Goal: Information Seeking & Learning: Learn about a topic

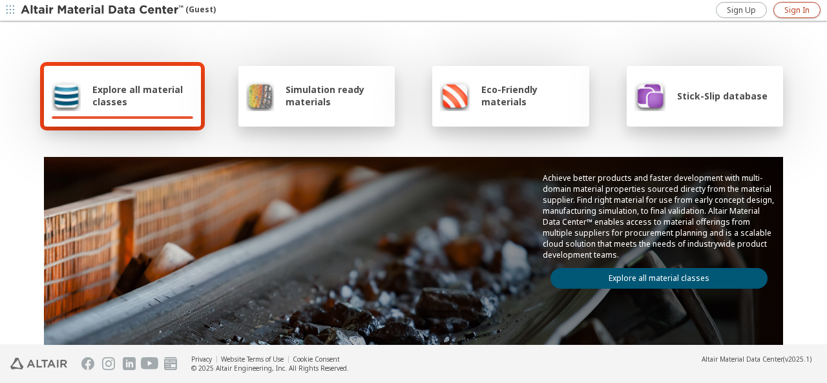
drag, startPoint x: 0, startPoint y: 0, endPoint x: 802, endPoint y: 6, distance: 801.6
click at [802, 6] on span "Sign In" at bounding box center [796, 10] width 25 height 10
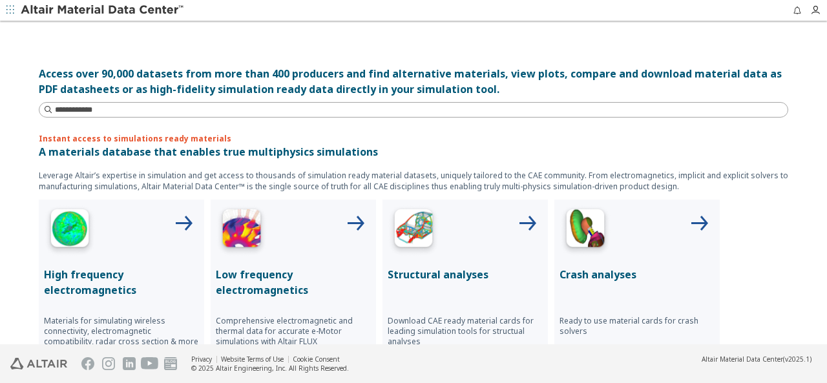
scroll to position [452, 0]
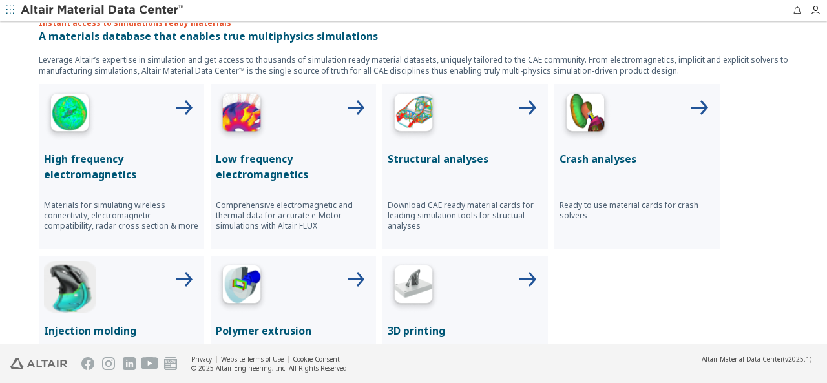
click at [415, 113] on img at bounding box center [414, 115] width 52 height 52
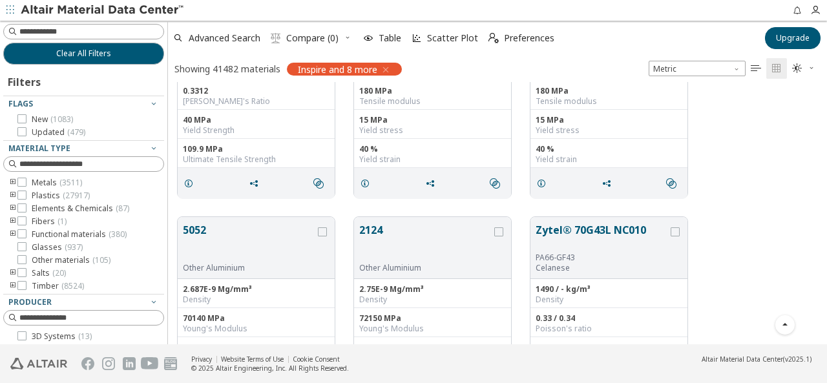
scroll to position [452, 0]
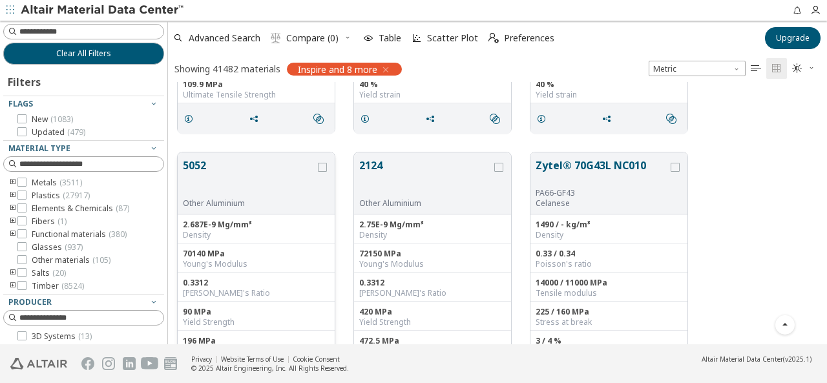
click at [197, 167] on button "5052" at bounding box center [249, 178] width 132 height 41
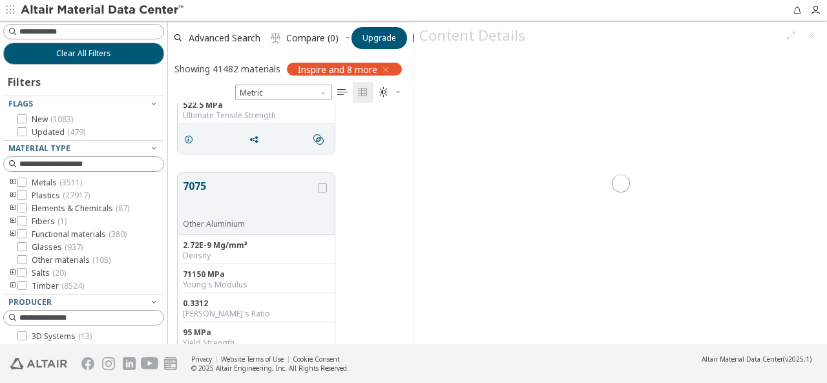
scroll to position [232, 235]
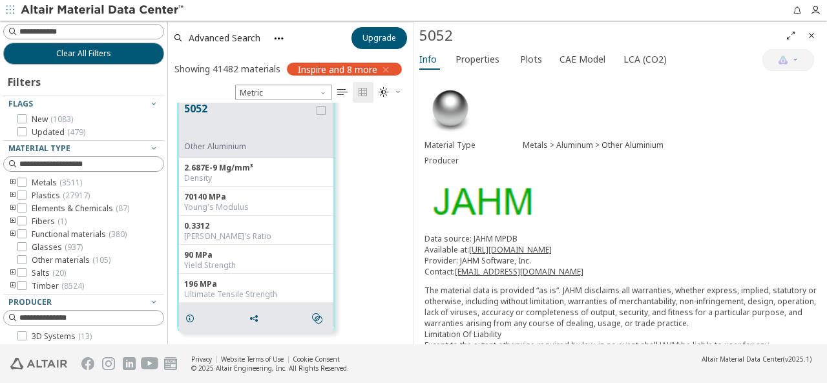
click at [37, 5] on img at bounding box center [103, 10] width 165 height 13
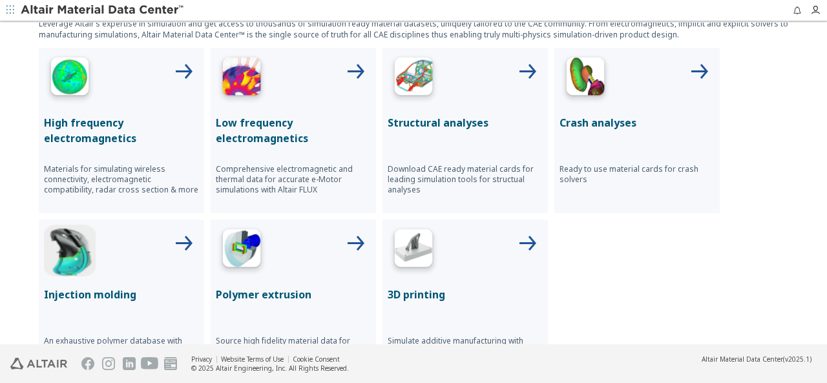
scroll to position [486, 0]
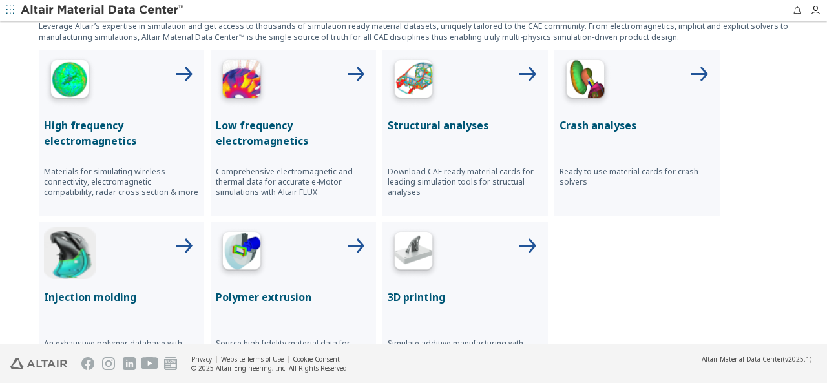
click at [411, 122] on p "Structural analyses" at bounding box center [465, 126] width 155 height 16
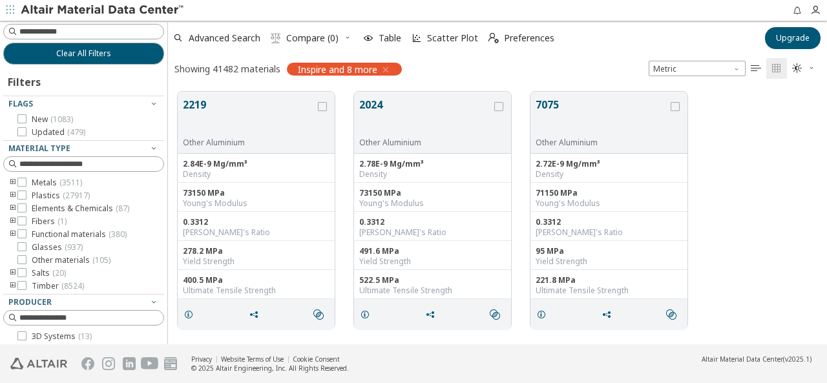
scroll to position [253, 648]
click at [87, 36] on input at bounding box center [85, 32] width 158 height 14
type input "****"
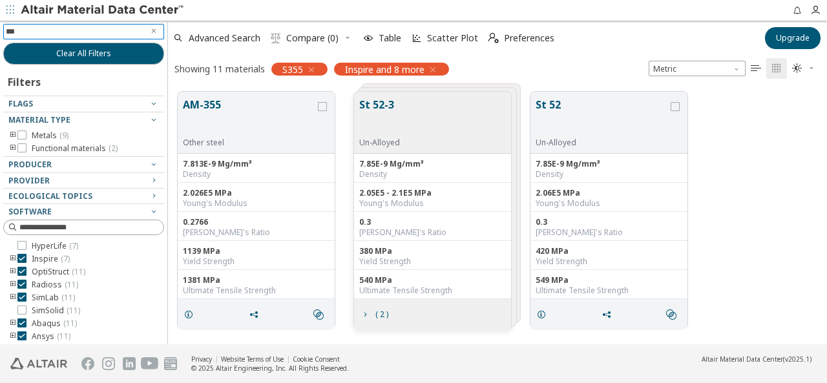
type input "****"
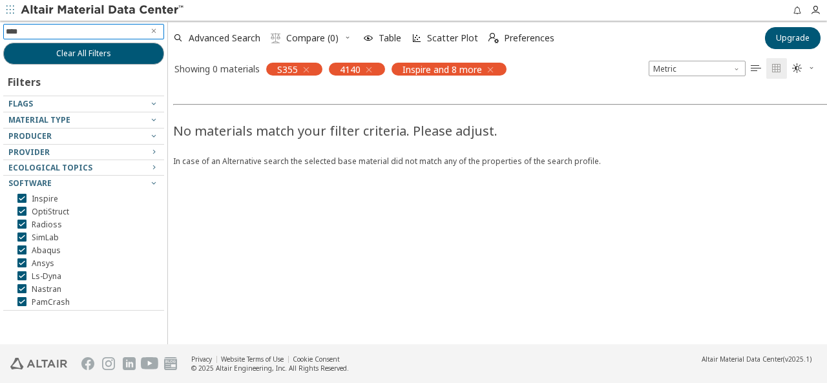
type input "*****"
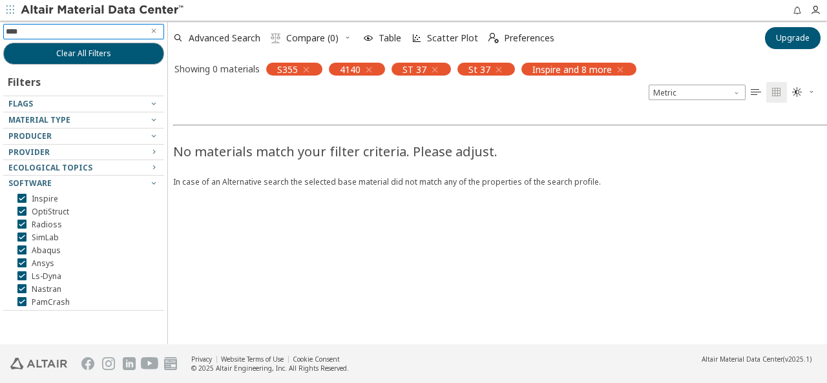
type input "*****"
click at [87, 36] on input at bounding box center [85, 32] width 158 height 14
type input "****"
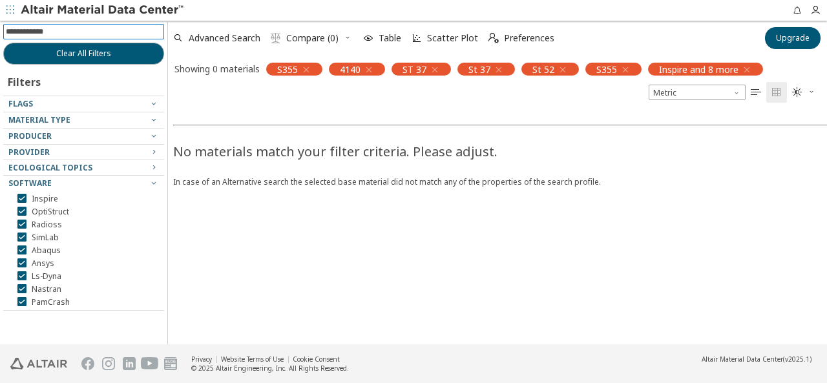
click at [87, 36] on input at bounding box center [85, 32] width 158 height 14
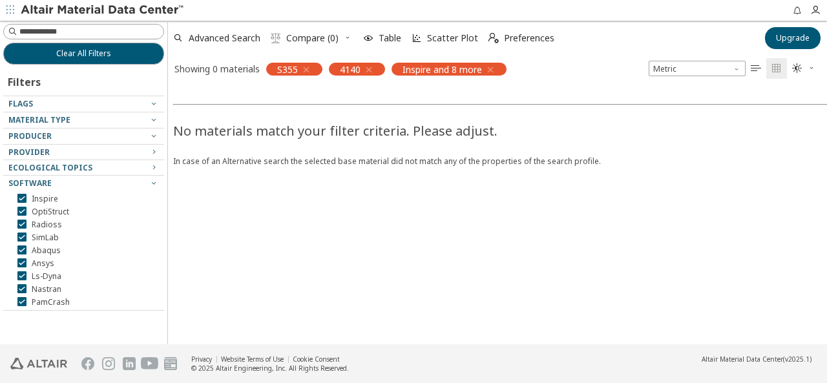
click at [281, 69] on span "S355" at bounding box center [287, 69] width 21 height 12
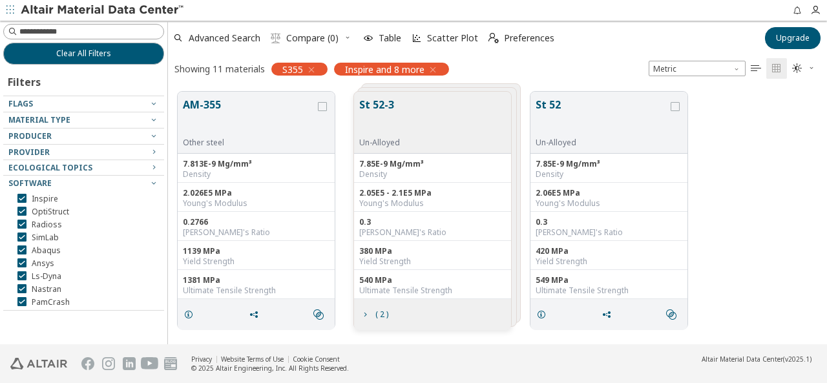
scroll to position [253, 648]
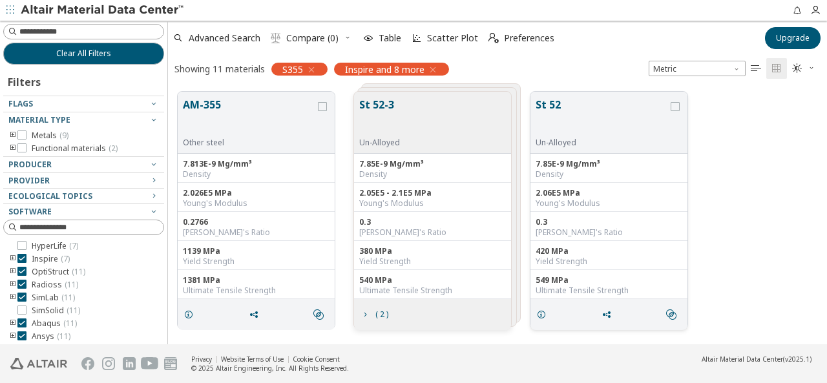
click at [555, 112] on button "St 52" at bounding box center [601, 117] width 132 height 41
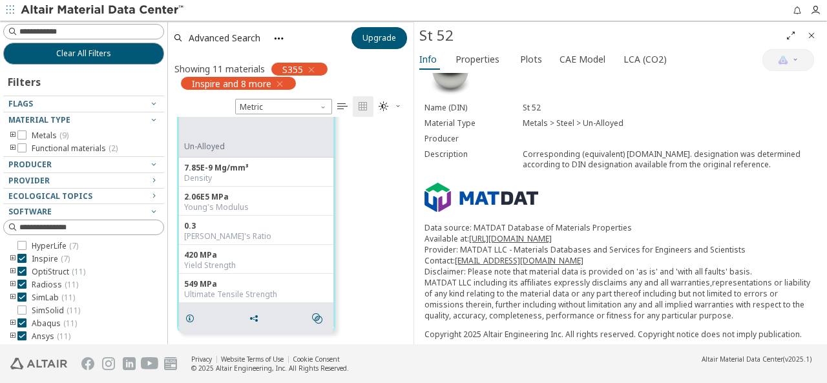
scroll to position [65, 0]
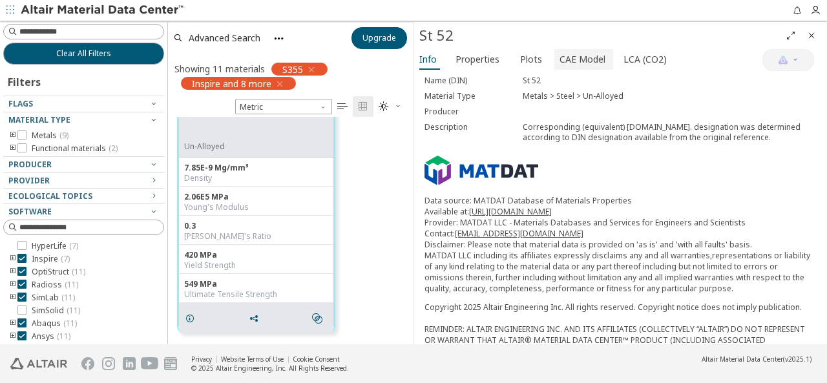
click at [586, 57] on span "CAE Model" at bounding box center [582, 59] width 46 height 21
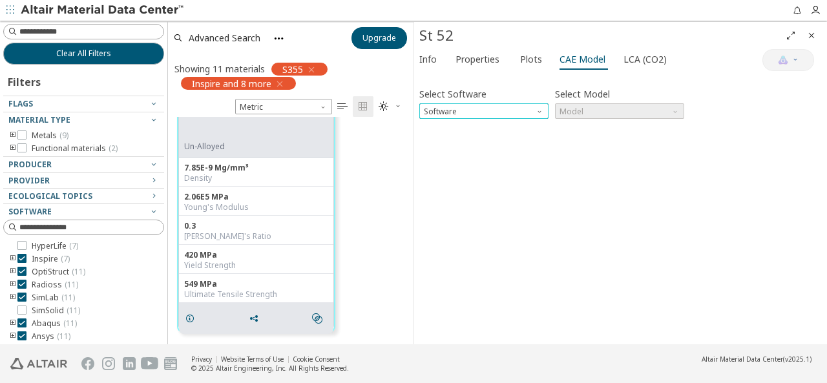
click at [543, 108] on span "Software" at bounding box center [540, 108] width 10 height 10
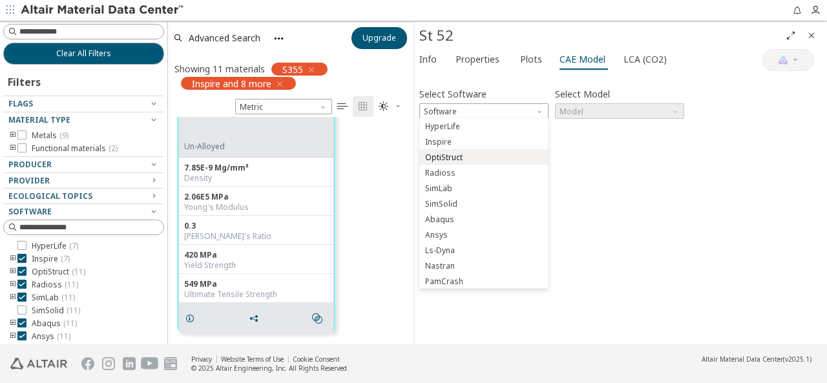
click at [482, 153] on span "OptiStruct" at bounding box center [483, 157] width 119 height 9
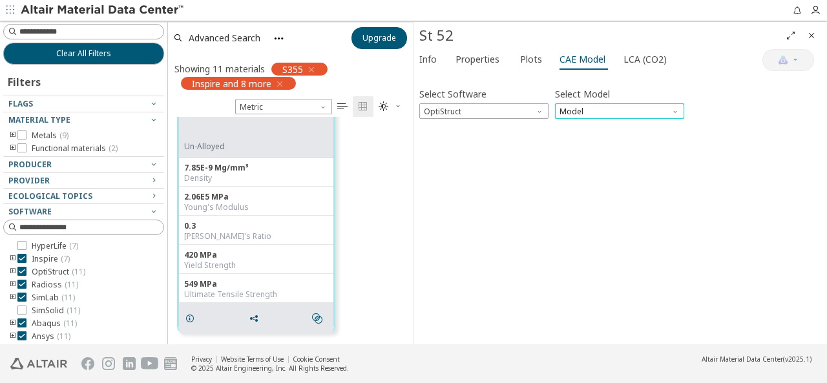
click at [641, 109] on span "Model" at bounding box center [619, 111] width 129 height 16
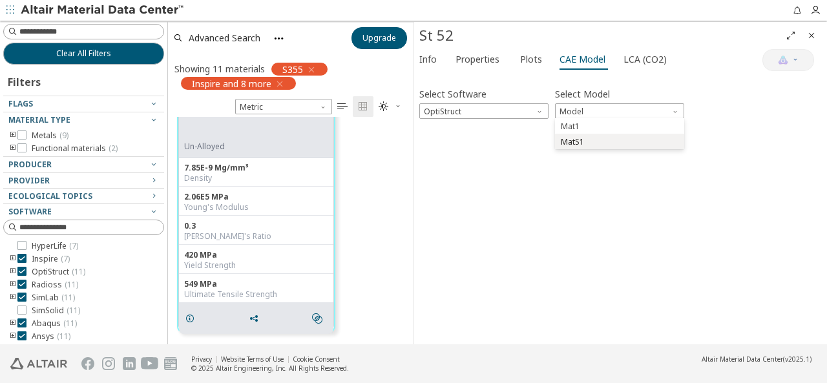
click at [597, 143] on span "MatS1" at bounding box center [619, 142] width 119 height 9
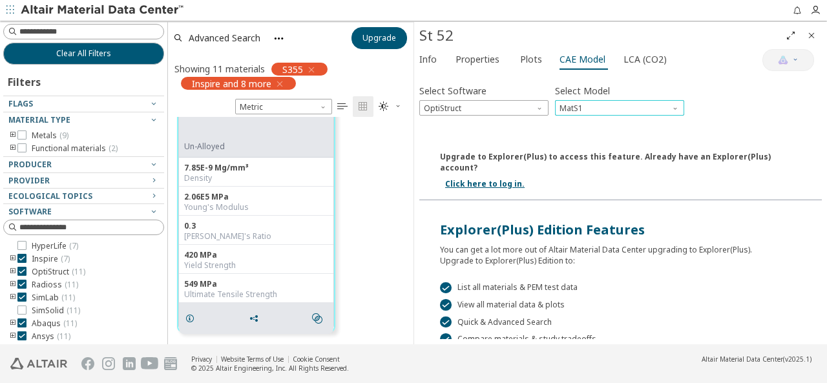
scroll to position [0, 0]
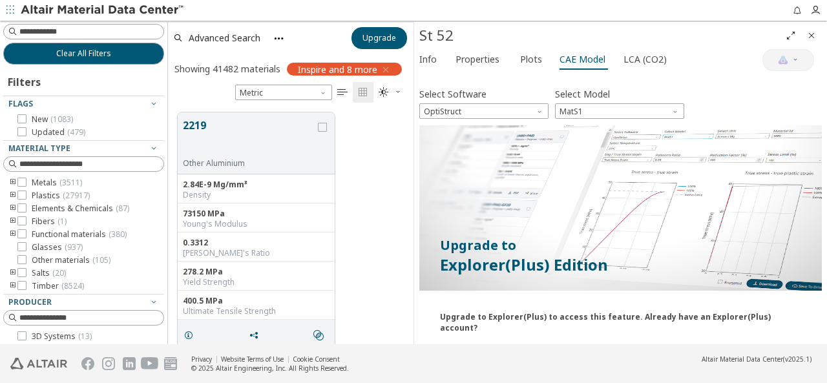
click at [809, 36] on icon "Close" at bounding box center [811, 35] width 10 height 10
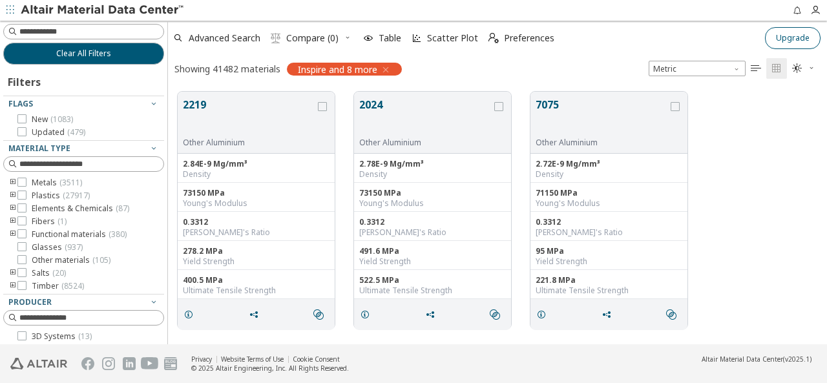
scroll to position [253, 648]
drag, startPoint x: 58, startPoint y: 30, endPoint x: 61, endPoint y: 24, distance: 6.6
click at [58, 28] on input at bounding box center [85, 32] width 158 height 14
type input "****"
click at [593, 114] on button "7075" at bounding box center [601, 117] width 132 height 41
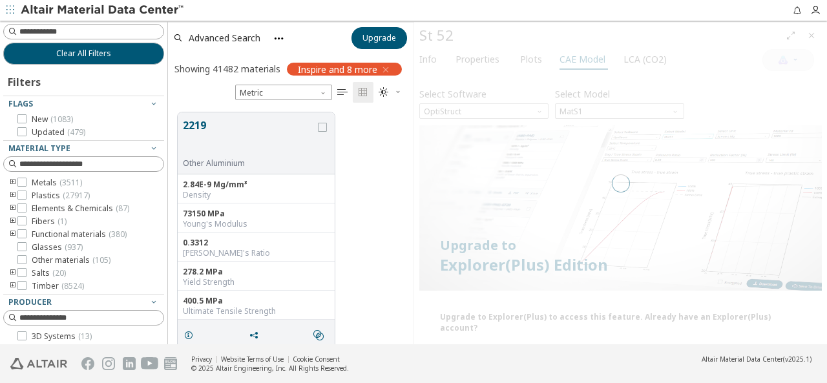
scroll to position [232, 235]
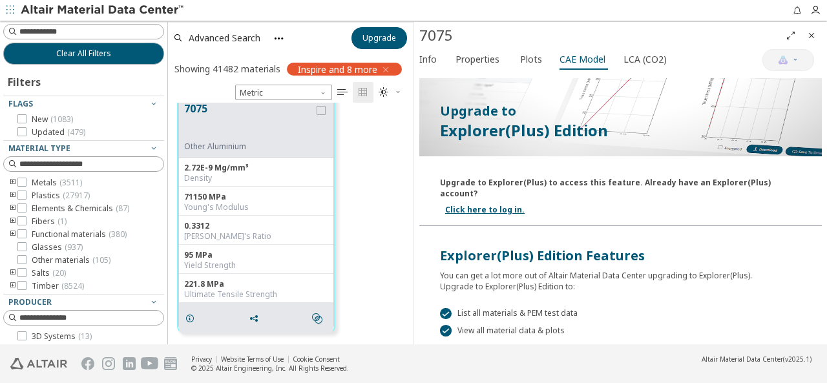
scroll to position [118, 0]
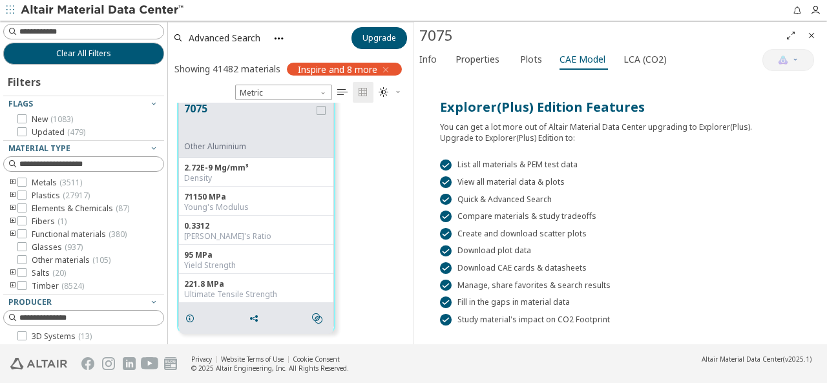
scroll to position [311, 0]
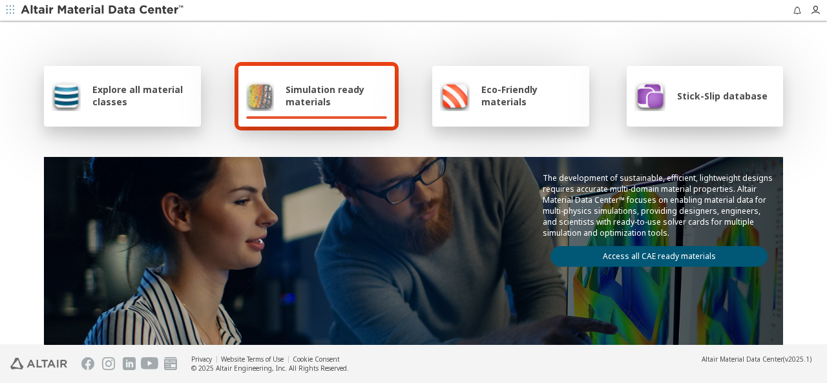
click at [12, 13] on icon "button" at bounding box center [10, 10] width 8 height 8
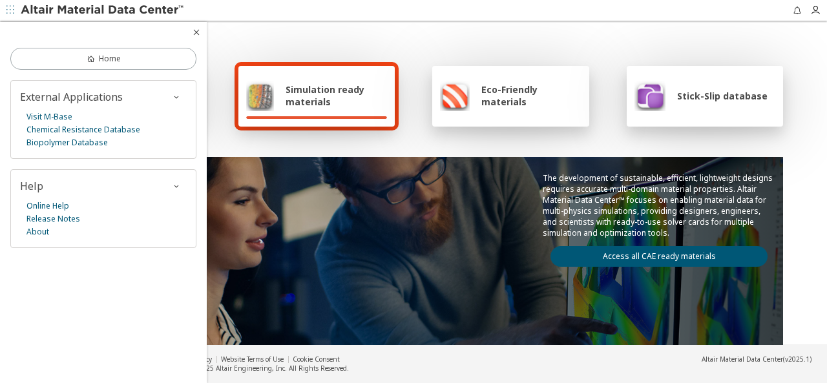
click at [300, 41] on div "Explore all material classes Simulation ready materials Eco-Friendly materials …" at bounding box center [413, 210] width 749 height 375
click at [191, 34] on icon "button" at bounding box center [196, 32] width 10 height 10
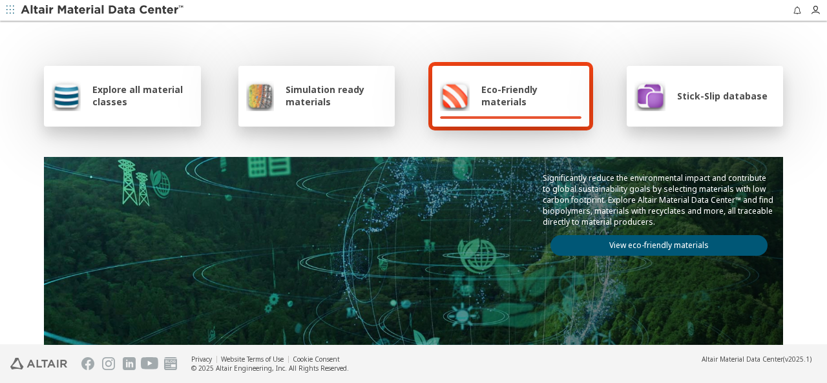
click at [10, 14] on icon "button" at bounding box center [10, 10] width 8 height 10
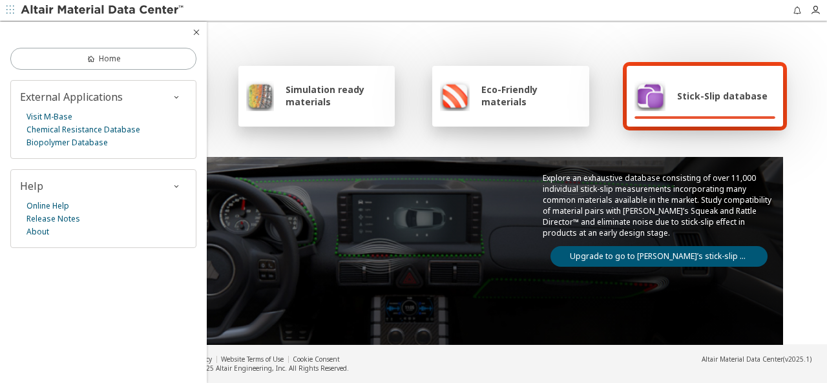
click at [214, 30] on div "Explore all material classes Simulation ready materials Eco-Friendly materials …" at bounding box center [413, 210] width 749 height 375
click at [195, 32] on icon "button" at bounding box center [196, 32] width 10 height 10
click at [195, 32] on div at bounding box center [103, 32] width 207 height 21
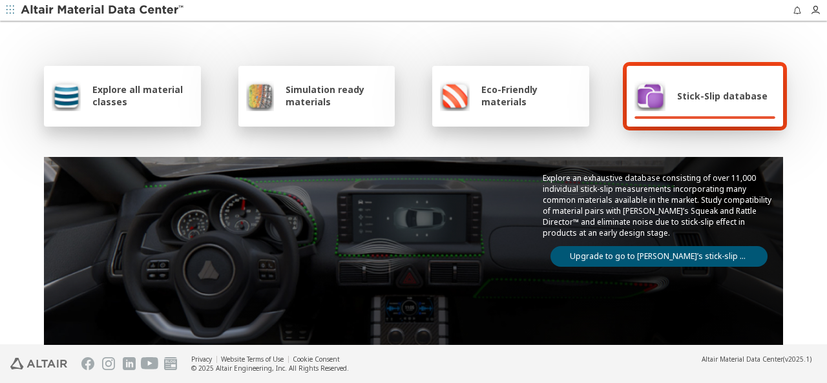
click at [54, 8] on img at bounding box center [103, 10] width 165 height 13
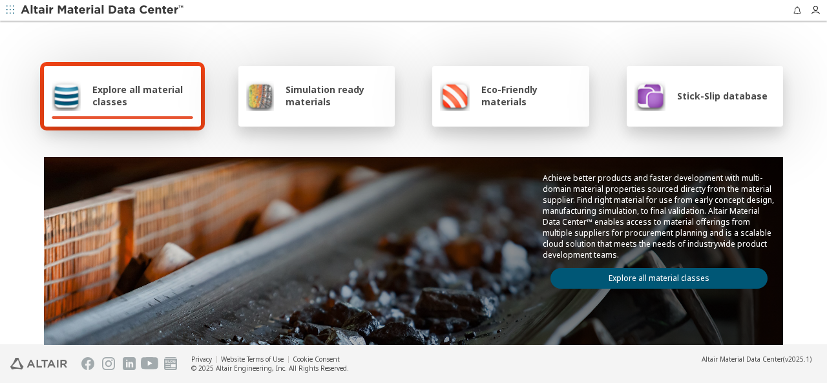
click at [529, 48] on div "Explore all material classes Simulation ready materials Eco-Friendly materials …" at bounding box center [413, 210] width 749 height 375
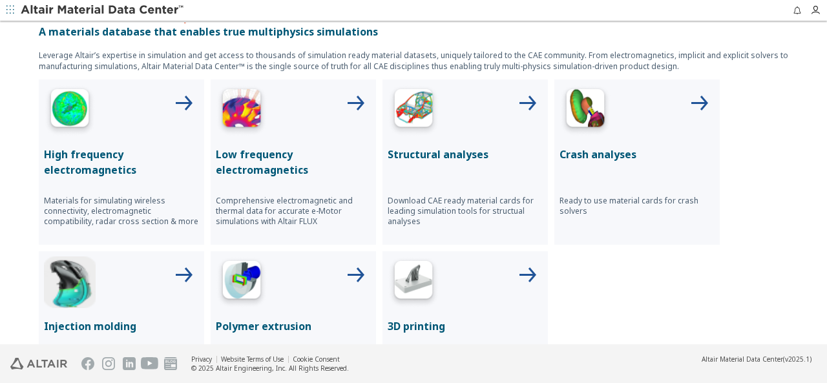
scroll to position [437, 0]
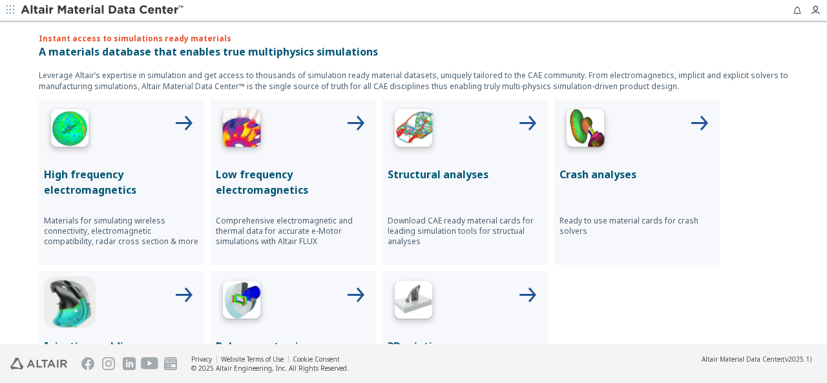
click at [521, 123] on icon at bounding box center [527, 124] width 31 height 31
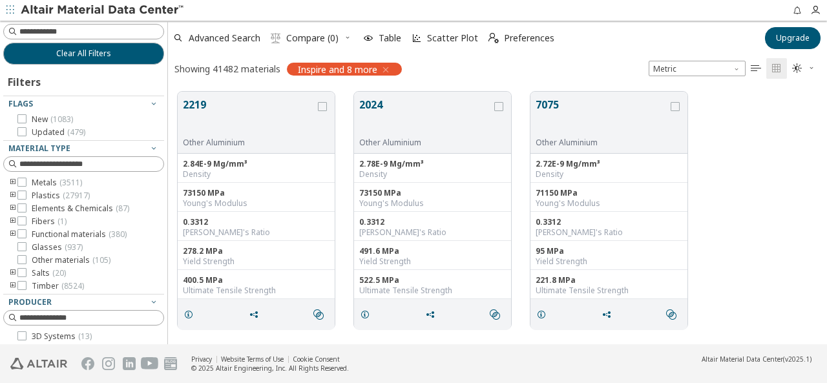
scroll to position [10, 10]
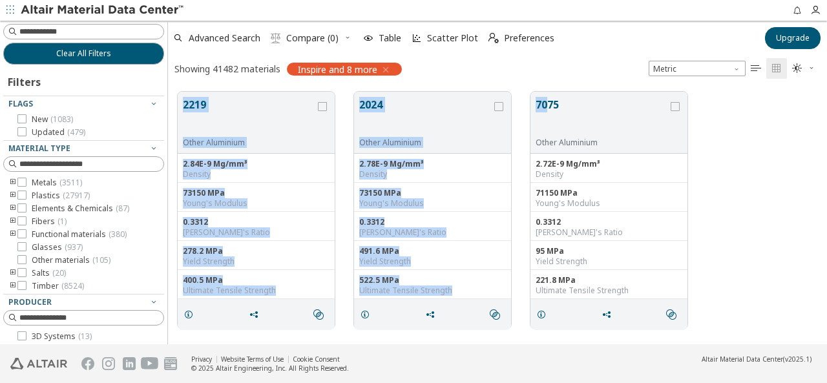
drag, startPoint x: 551, startPoint y: 67, endPoint x: 546, endPoint y: 83, distance: 17.4
click at [546, 83] on div "Advanced Search  Compare (0) Table Scatter Plot  Preferences Upgrade Showing …" at bounding box center [497, 183] width 659 height 324
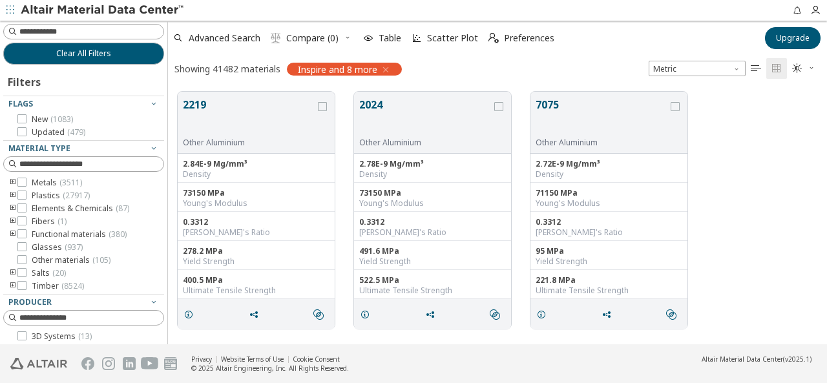
click at [549, 63] on div "Showing 41482 materials Inspire and 8 more Metric   " at bounding box center [497, 68] width 659 height 27
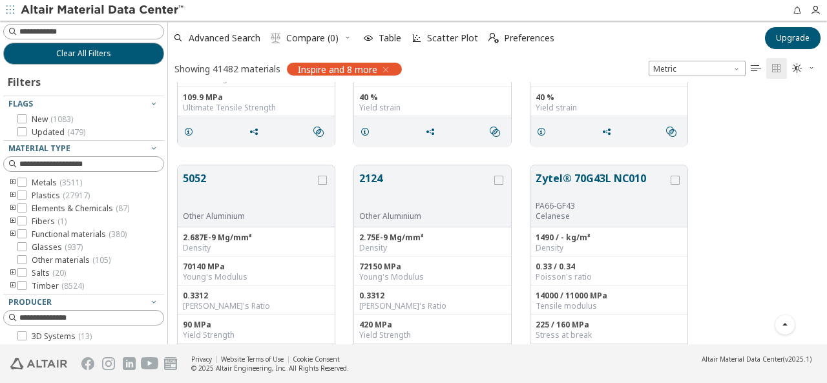
scroll to position [452, 0]
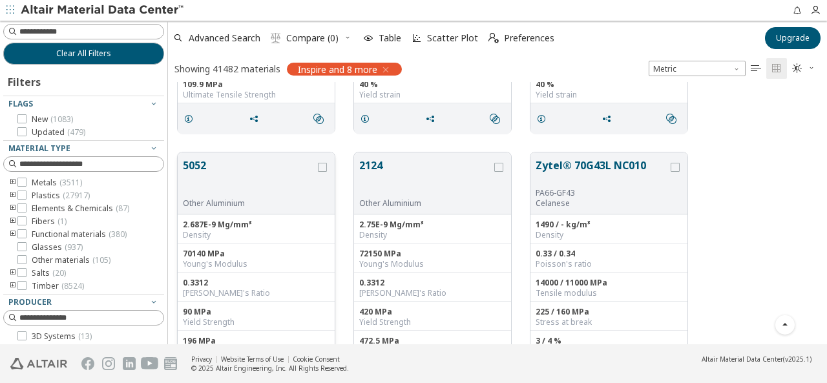
click at [192, 163] on button "5052" at bounding box center [249, 178] width 132 height 41
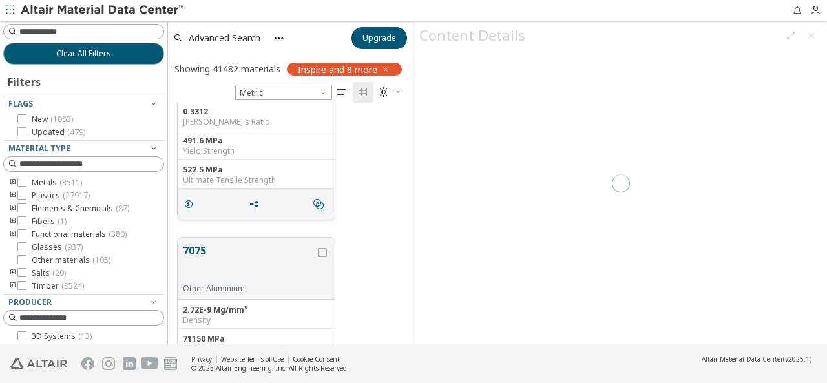
scroll to position [517, 0]
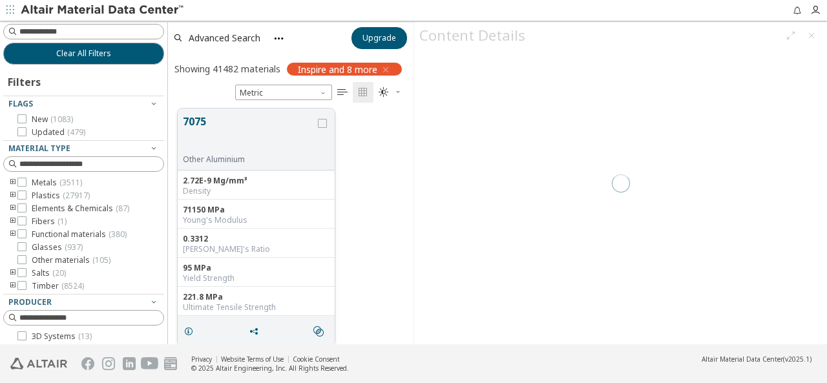
click at [187, 120] on button "7075" at bounding box center [249, 134] width 132 height 41
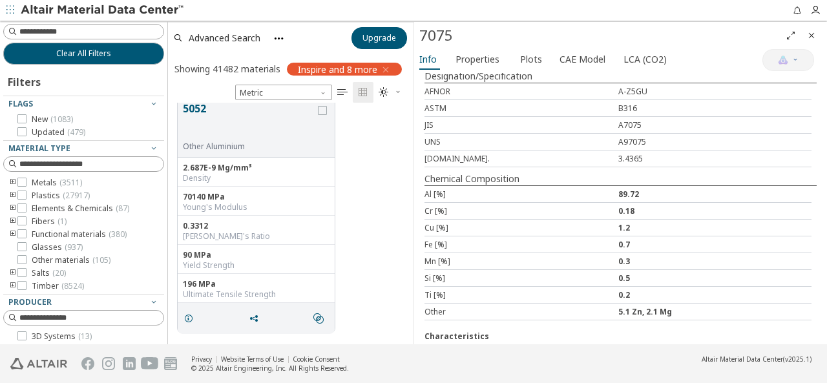
scroll to position [496, 0]
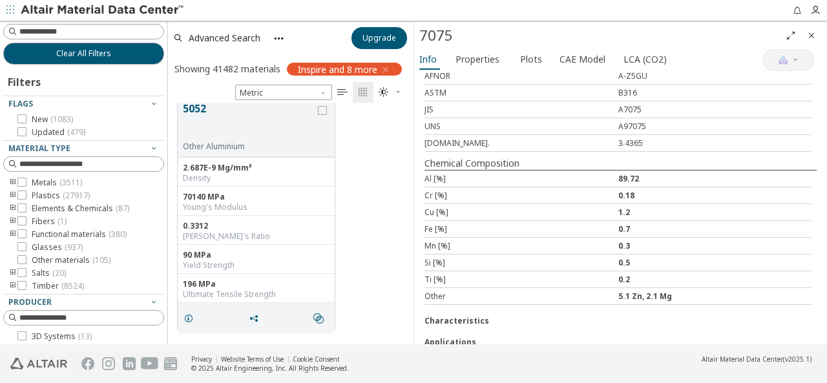
drag, startPoint x: 613, startPoint y: 265, endPoint x: 673, endPoint y: 266, distance: 60.1
click at [673, 291] on div "5.1 Zn, 2.1 Mg" at bounding box center [715, 296] width 194 height 11
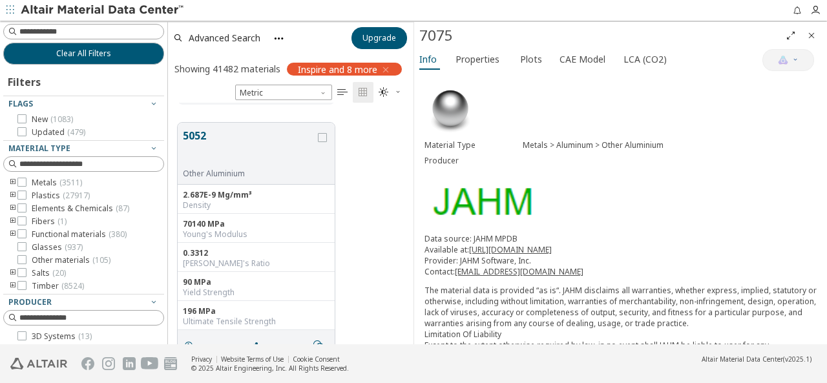
scroll to position [1685, 0]
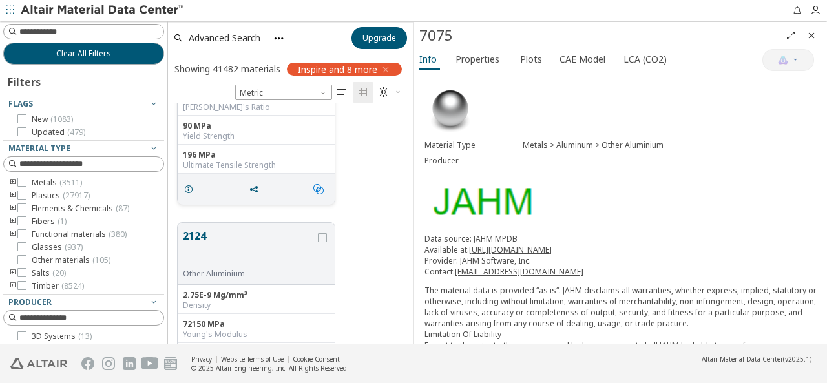
click at [322, 185] on icon "" at bounding box center [318, 189] width 10 height 10
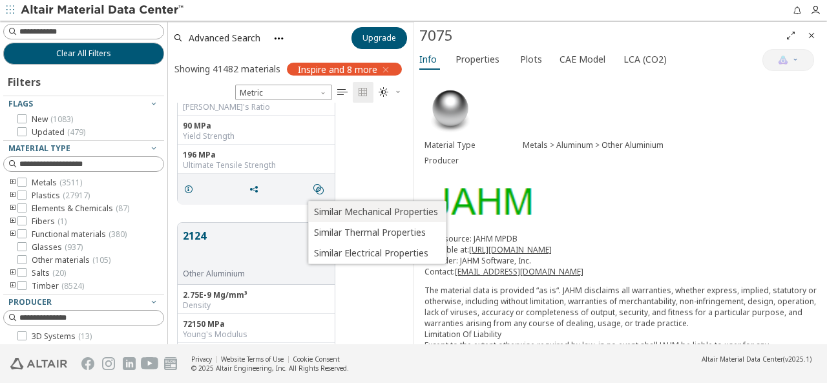
click at [384, 213] on span "Similar Mechanical Properties" at bounding box center [376, 212] width 124 height 21
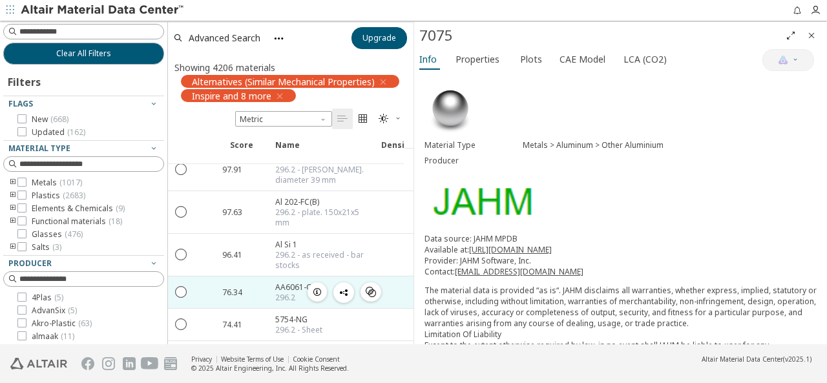
scroll to position [129, 0]
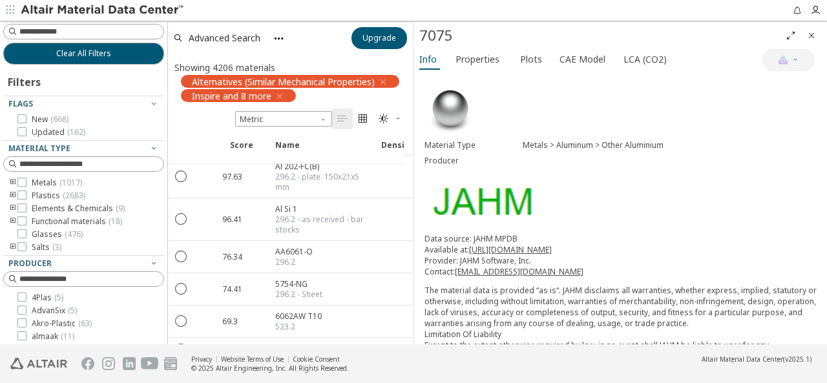
click at [36, 11] on img at bounding box center [103, 10] width 165 height 13
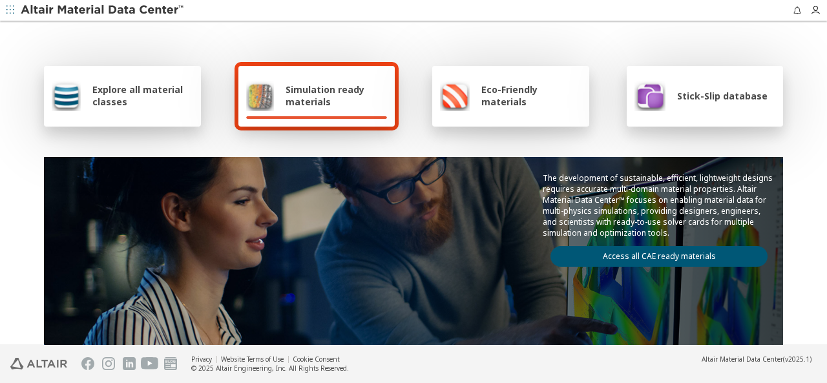
click at [151, 112] on div "Explore all material classes" at bounding box center [122, 96] width 157 height 61
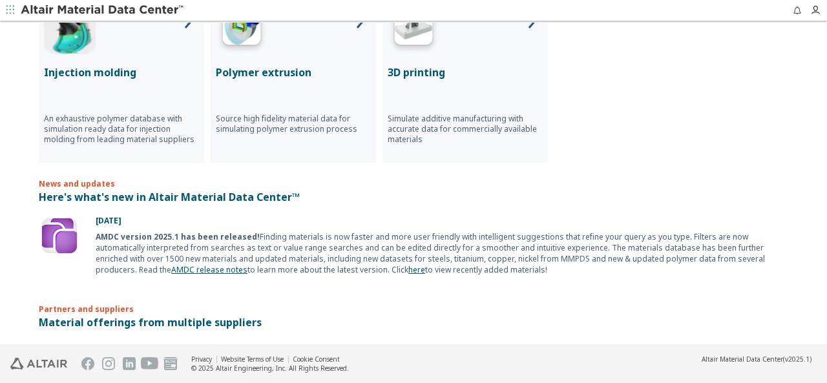
scroll to position [452, 0]
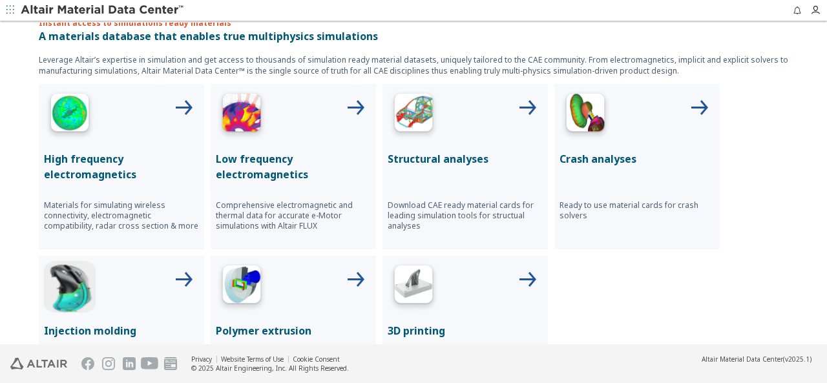
click at [435, 122] on div at bounding box center [465, 115] width 155 height 52
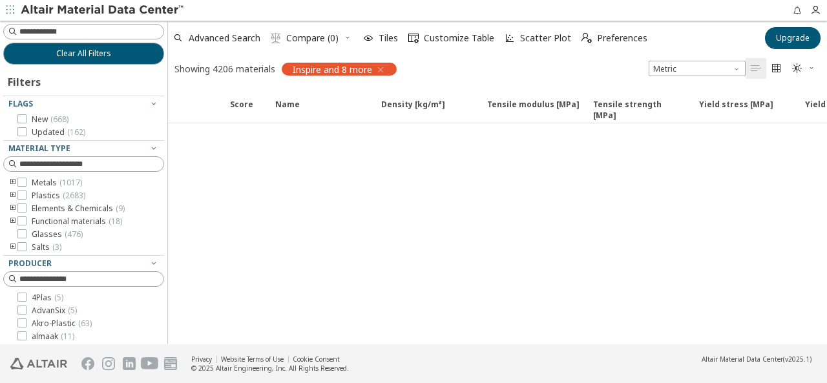
click at [492, 21] on div "Advanced Search  Compare (0) Tiles  Customize Table Scatter Plot  Preference…" at bounding box center [497, 51] width 659 height 61
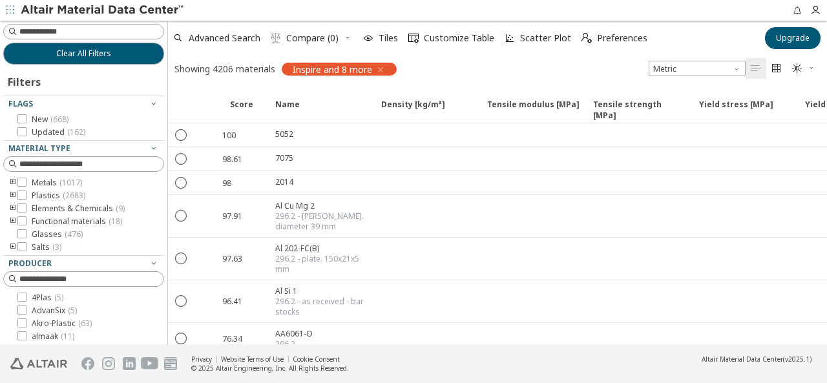
click at [15, 11] on span "button" at bounding box center [10, 10] width 13 height 21
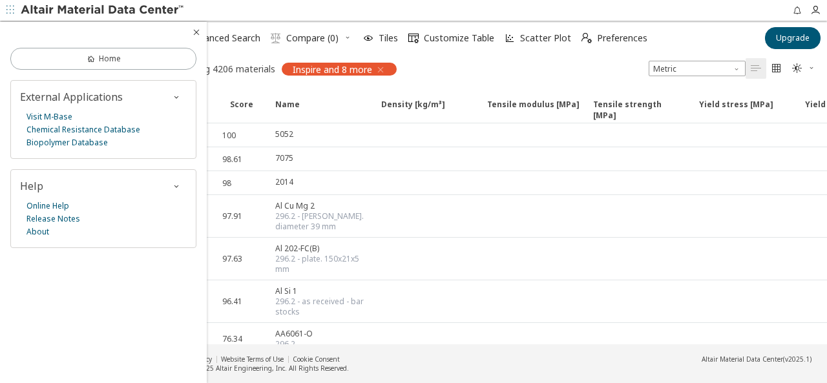
click at [102, 3] on div at bounding box center [92, 10] width 185 height 21
click at [98, 10] on img at bounding box center [103, 10] width 165 height 13
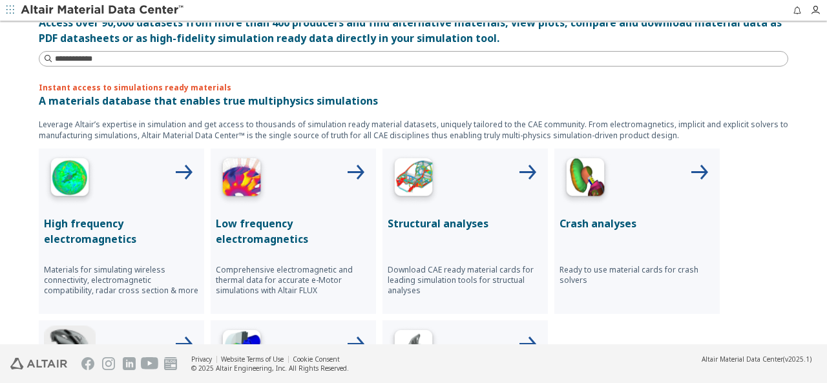
scroll to position [452, 0]
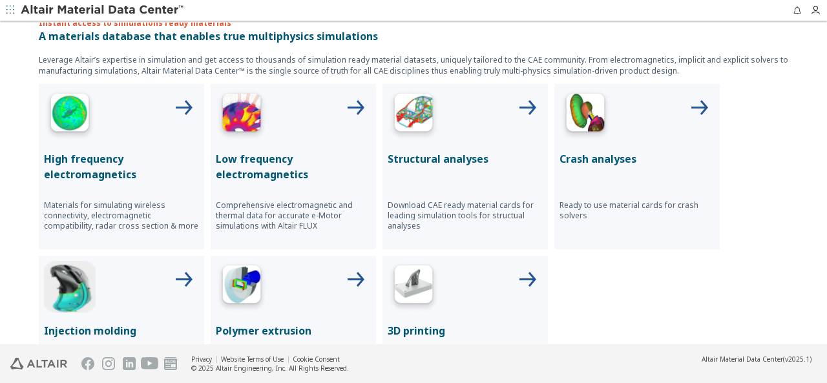
click at [472, 131] on div at bounding box center [465, 115] width 155 height 52
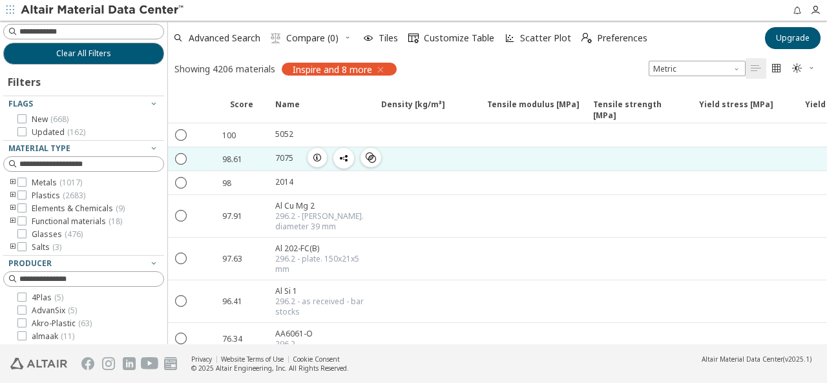
click at [373, 156] on icon "" at bounding box center [371, 157] width 10 height 10
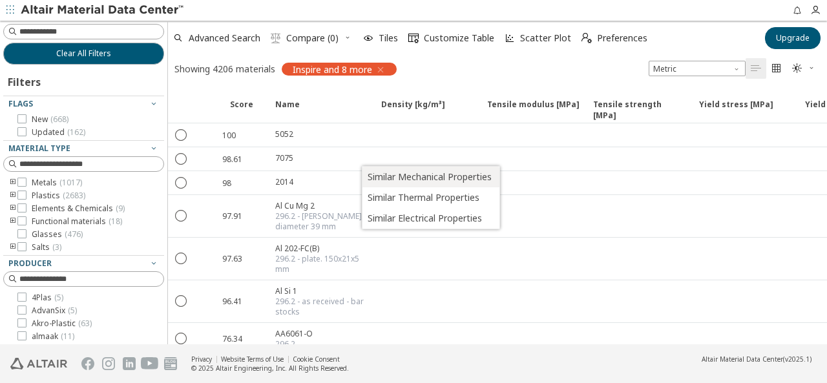
click at [389, 176] on span "Similar Mechanical Properties" at bounding box center [430, 177] width 124 height 21
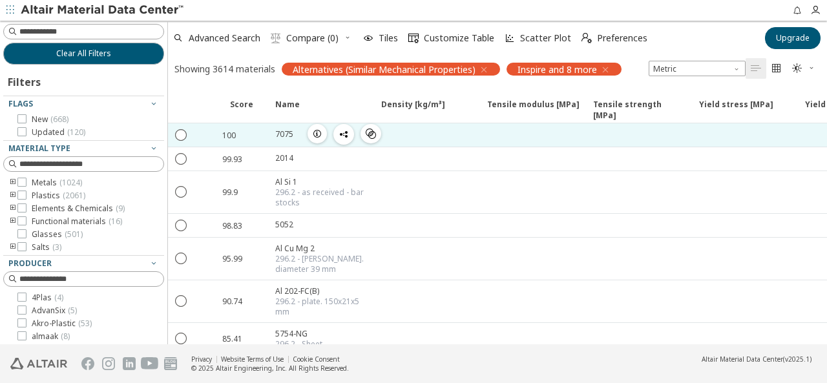
click at [289, 136] on div "7075" at bounding box center [284, 134] width 18 height 11
click at [318, 134] on icon "button" at bounding box center [317, 134] width 10 height 10
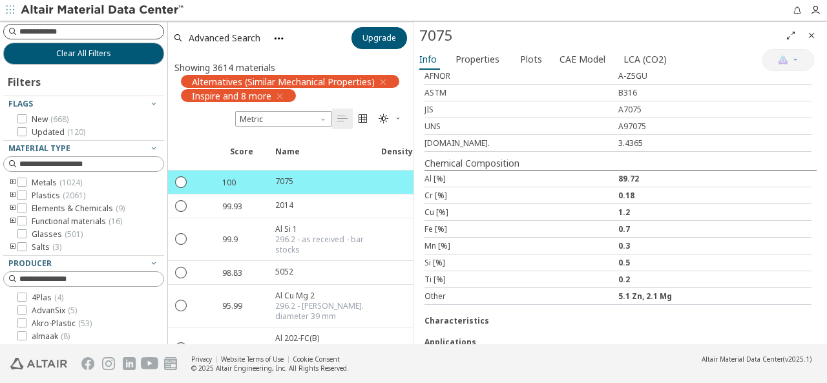
click at [70, 29] on input at bounding box center [91, 31] width 144 height 13
type input "****"
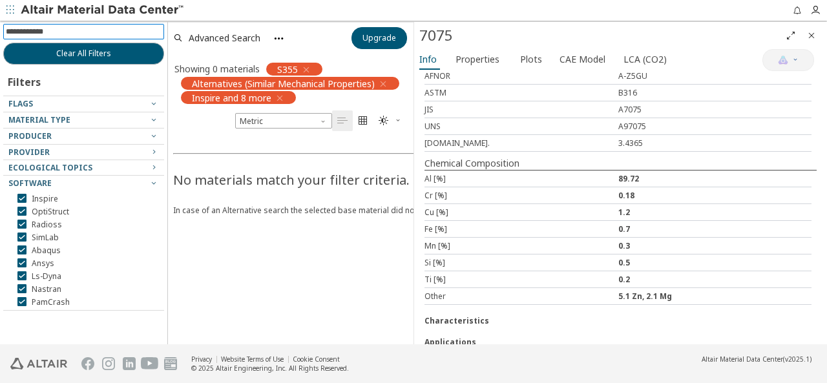
click at [49, 11] on img at bounding box center [103, 10] width 165 height 13
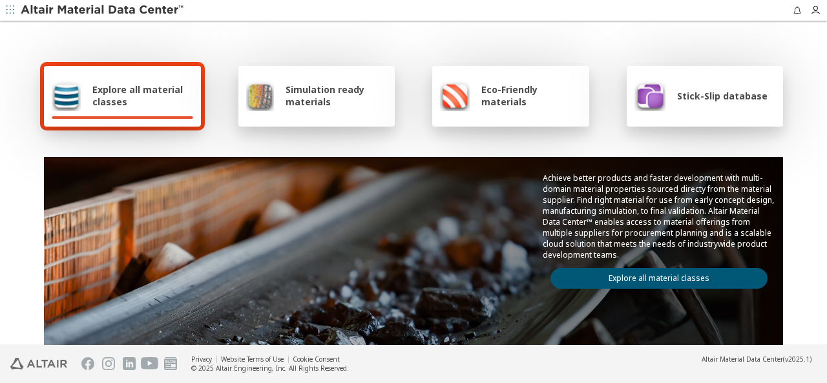
click at [12, 14] on icon "button" at bounding box center [10, 10] width 8 height 8
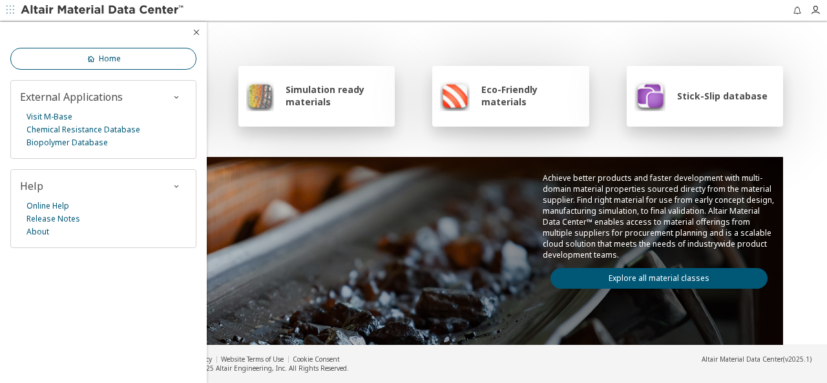
click at [130, 61] on link "Home" at bounding box center [103, 59] width 186 height 22
